Goal: Book appointment/travel/reservation

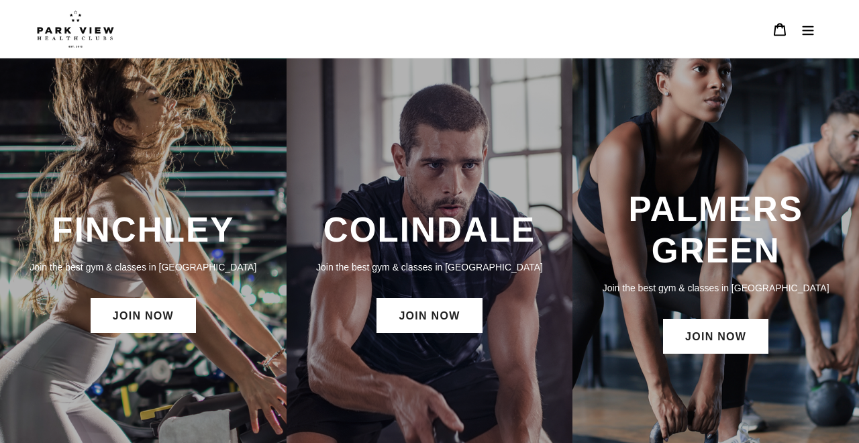
click at [468, 82] on div "COLINDALE Join the best gym & classes in London JOIN NOW" at bounding box center [430, 273] width 287 height 430
click at [811, 31] on icon "Menu" at bounding box center [808, 29] width 13 height 13
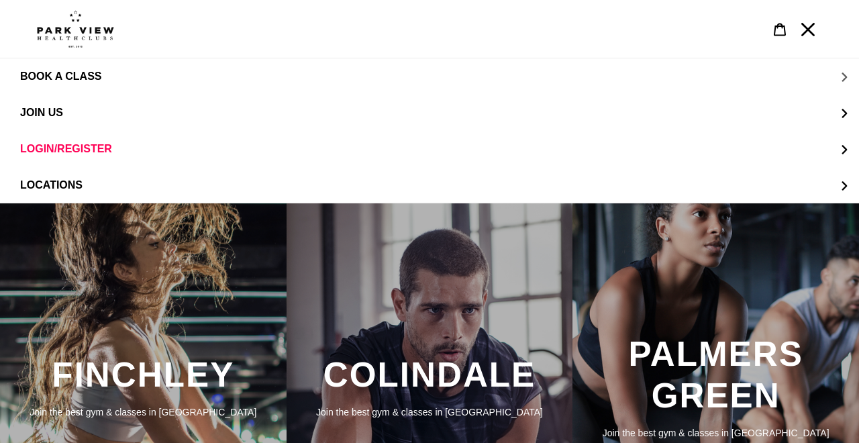
click at [68, 75] on span "BOOK A CLASS" at bounding box center [60, 77] width 81 height 12
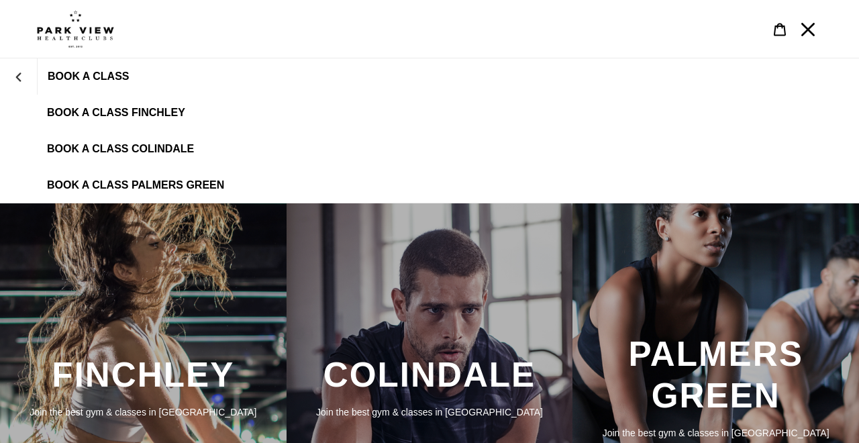
click at [106, 142] on link "BOOK A CLASS COLINDALE" at bounding box center [429, 149] width 859 height 36
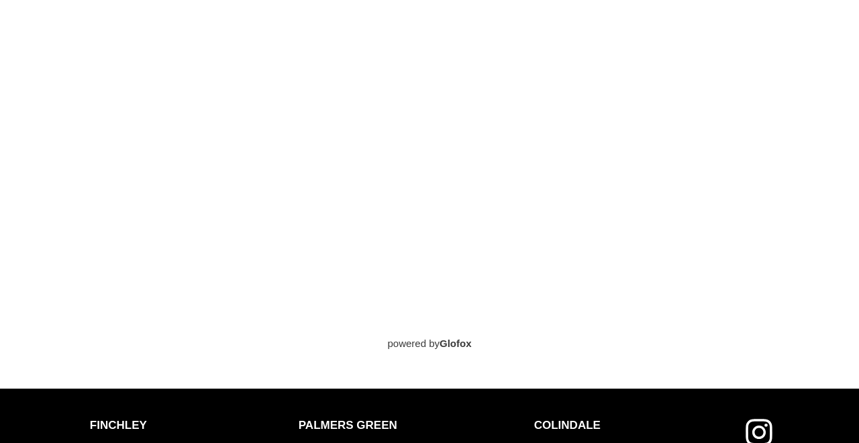
scroll to position [1040, 0]
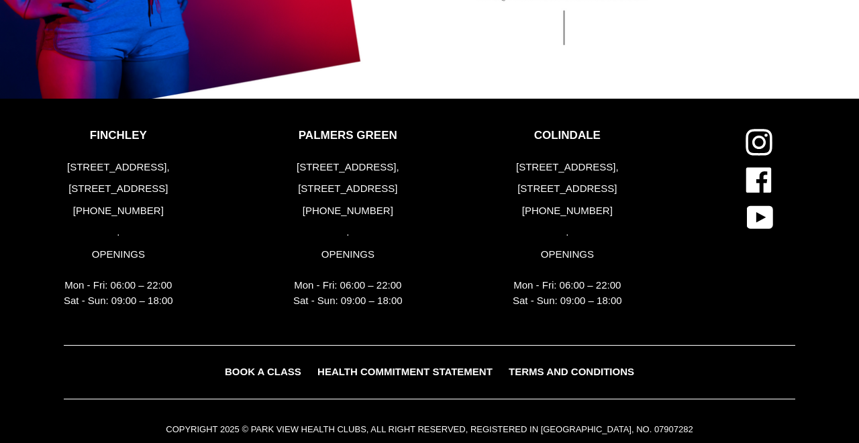
scroll to position [2765, 0]
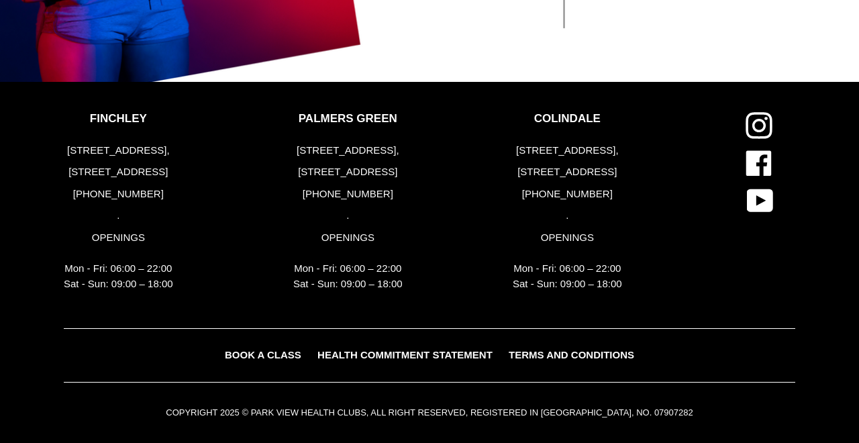
click at [261, 351] on span "BOOK A CLASS" at bounding box center [263, 354] width 77 height 11
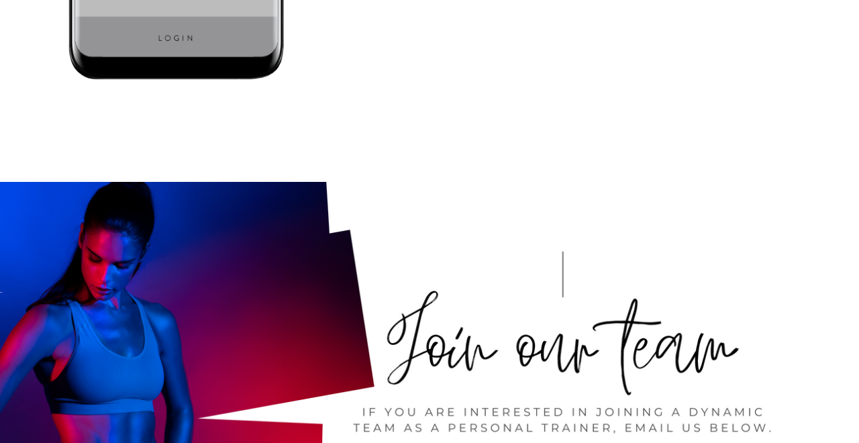
scroll to position [2254, 0]
